Goal: Task Accomplishment & Management: Use online tool/utility

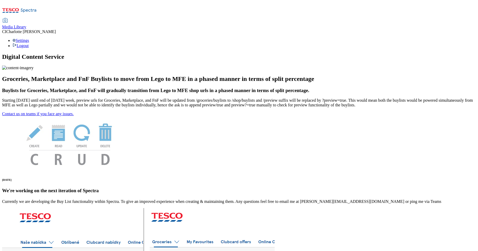
click at [26, 25] on span "Media Library" at bounding box center [14, 27] width 24 height 4
select select "clubcard-boost-[GEOGRAPHIC_DATA]"
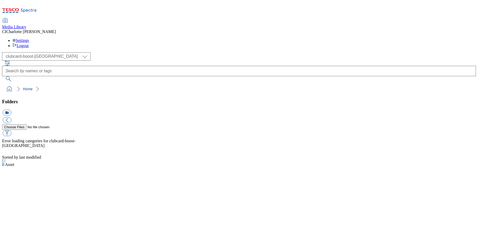
click at [39, 52] on div "( optional ) Clubcard Boost UK Clubcard Marketing Clubcard ROI clubcard-boost-u…" at bounding box center [239, 56] width 474 height 8
click at [41, 52] on select "Clubcard Boost UK Clubcard Marketing Clubcard ROI clubcard-boost-uk Dotcom [GEO…" at bounding box center [46, 56] width 88 height 8
select select "flare-ghs-mktg"
click at [4, 52] on select "Clubcard Boost UK Clubcard Marketing Clubcard ROI clubcard-boost-uk Dotcom [GEO…" at bounding box center [46, 56] width 88 height 8
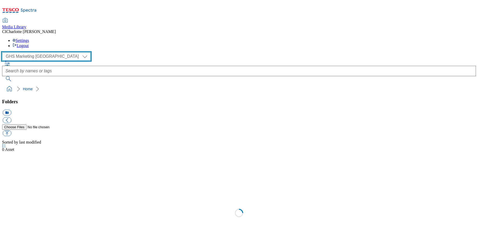
scroll to position [0, 0]
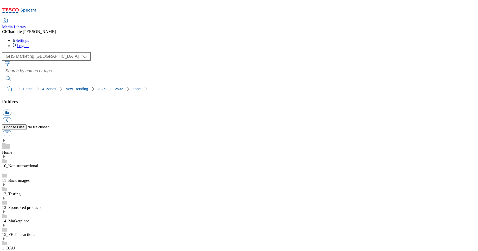
scroll to position [898, 0]
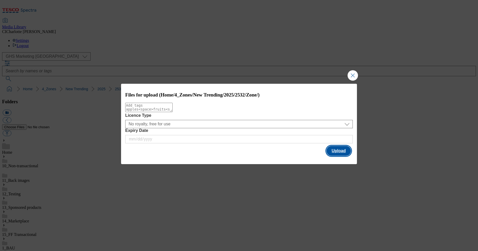
click at [341, 155] on button "Upload" at bounding box center [338, 151] width 24 height 10
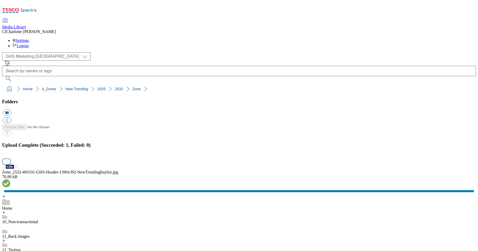
click at [10, 159] on button "button" at bounding box center [7, 161] width 8 height 5
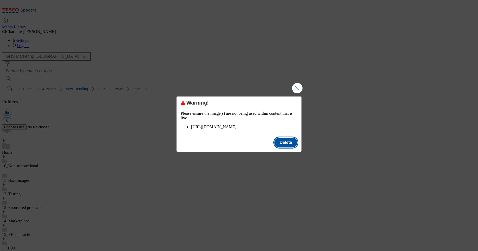
click at [289, 148] on button "Delete" at bounding box center [285, 143] width 23 height 10
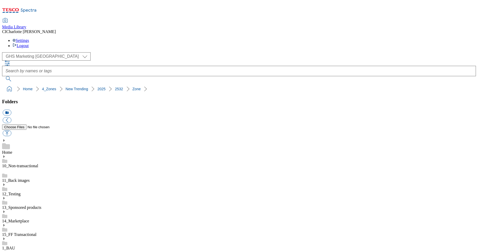
click at [11, 110] on button "icon_new_folder" at bounding box center [7, 113] width 9 height 6
paste input "Buylists"
type input "Buylists"
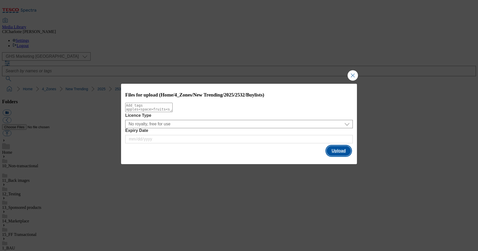
click at [339, 146] on button "Upload" at bounding box center [338, 151] width 24 height 10
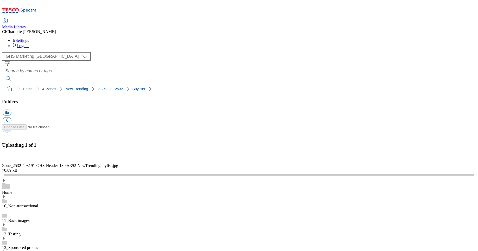
click at [339, 149] on button "Upload" at bounding box center [338, 151] width 24 height 10
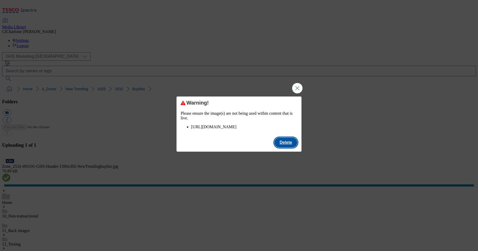
click at [288, 145] on button "Delete" at bounding box center [285, 143] width 23 height 10
